Goal: Information Seeking & Learning: Check status

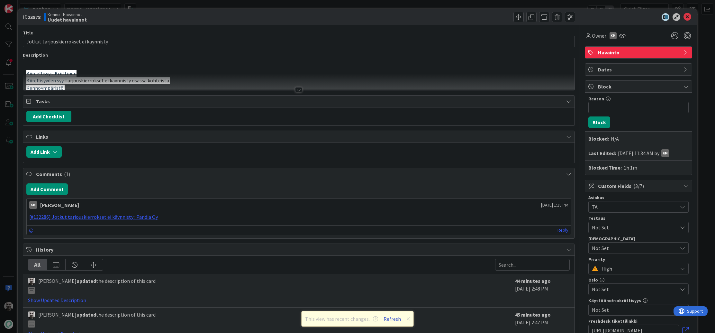
click at [390, 320] on button "Refresh" at bounding box center [392, 318] width 22 height 8
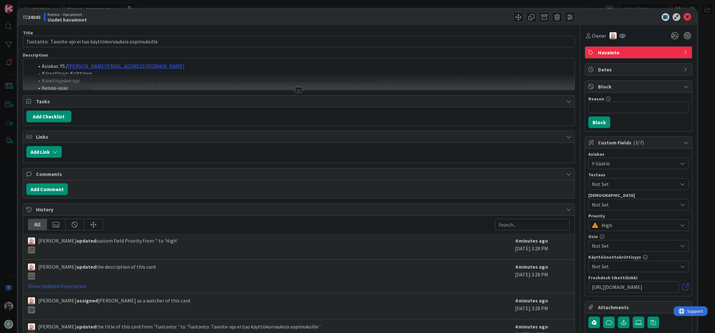
click at [299, 90] on div at bounding box center [298, 89] width 7 height 5
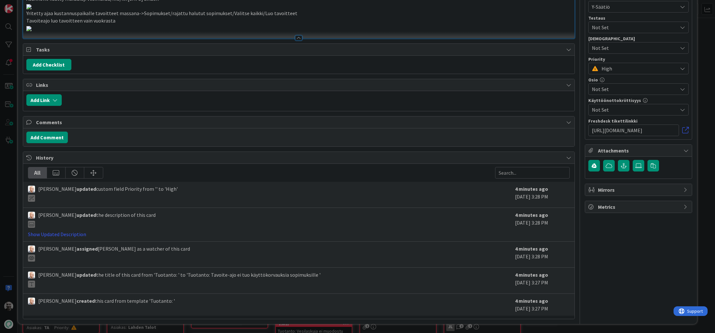
scroll to position [838, 0]
